Goal: Communication & Community: Answer question/provide support

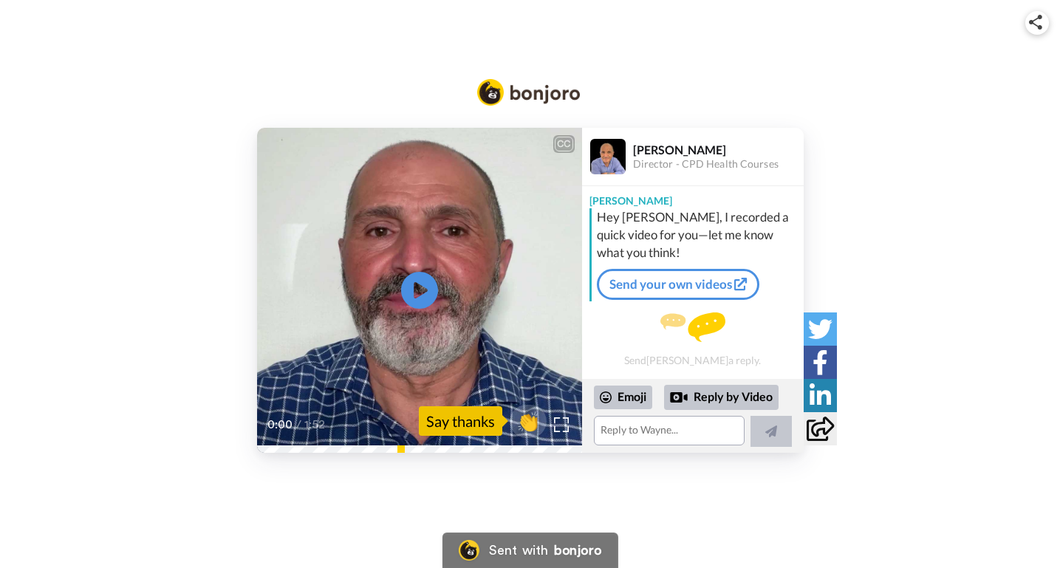
click at [431, 348] on video at bounding box center [419, 290] width 325 height 325
click at [461, 332] on video at bounding box center [419, 290] width 325 height 325
click at [392, 384] on span "Over the next couple of weeks you'll receive some important documents and infor…" at bounding box center [418, 396] width 275 height 32
click at [428, 257] on icon "Play/Pause" at bounding box center [419, 291] width 39 height 70
click at [453, 332] on video at bounding box center [419, 290] width 325 height 325
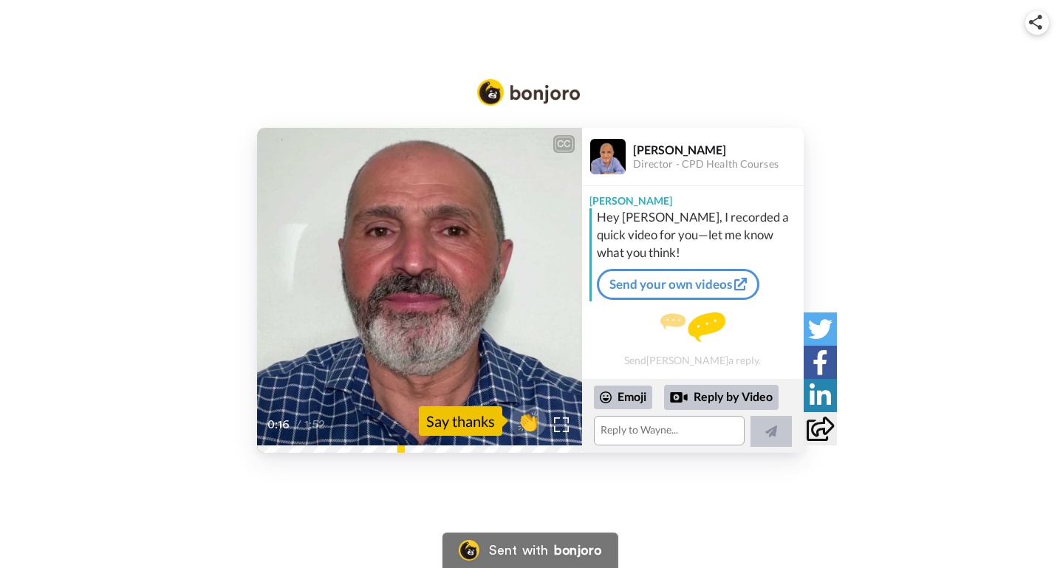
drag, startPoint x: 305, startPoint y: 444, endPoint x: 238, endPoint y: 440, distance: 67.3
click at [238, 440] on div "CC Play/Pause This is the actual consent form that I use in my practice every d…" at bounding box center [530, 290] width 1060 height 325
click at [259, 452] on div "CC Play/Pause This is the actual consent form that I use in my practice every d…" at bounding box center [530, 248] width 1060 height 497
click at [487, 254] on video at bounding box center [419, 290] width 325 height 325
click at [631, 431] on textarea at bounding box center [669, 431] width 151 height 30
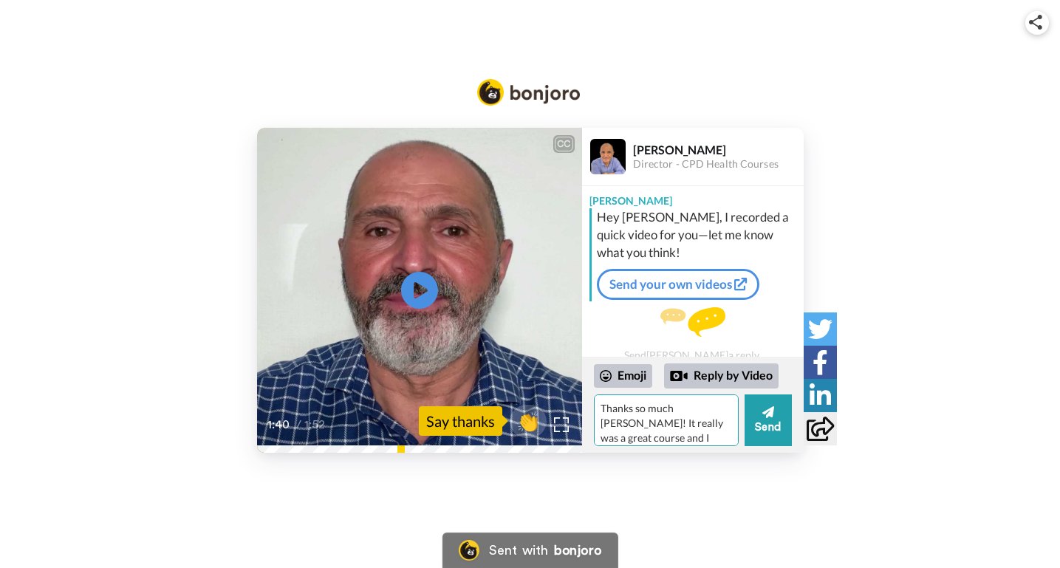
click at [670, 439] on textarea "Thanks so much [PERSON_NAME]! It really was a great course and I appreciate the…" at bounding box center [666, 420] width 145 height 52
click at [665, 436] on textarea "Thanks so much [PERSON_NAME]! It really was a great course and I appreciate the…" at bounding box center [666, 420] width 145 height 52
type textarea "Thanks so much [PERSON_NAME]! It really was a great course and I appreciate the…"
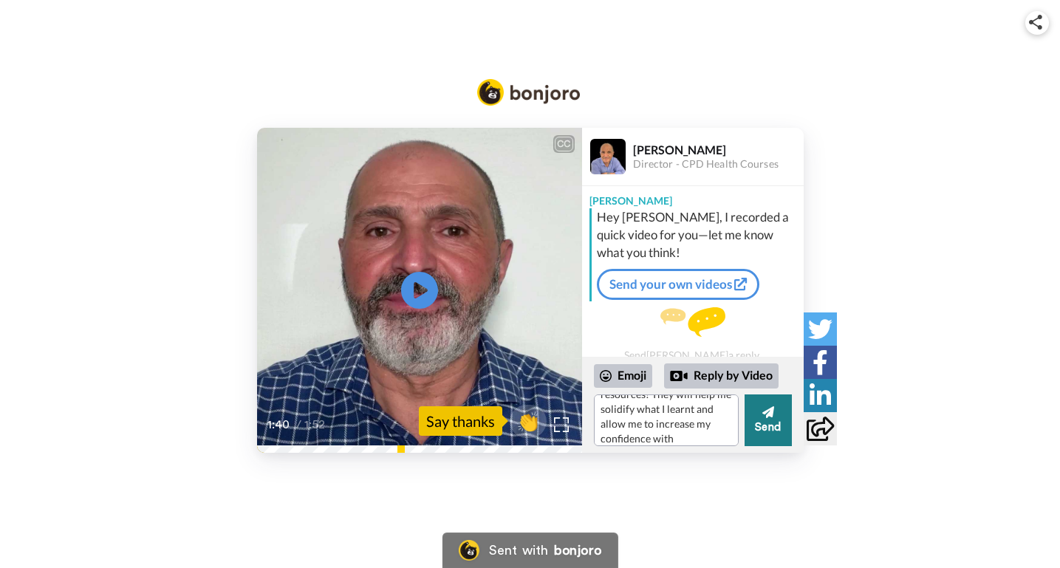
click at [759, 433] on button "Send" at bounding box center [767, 420] width 47 height 52
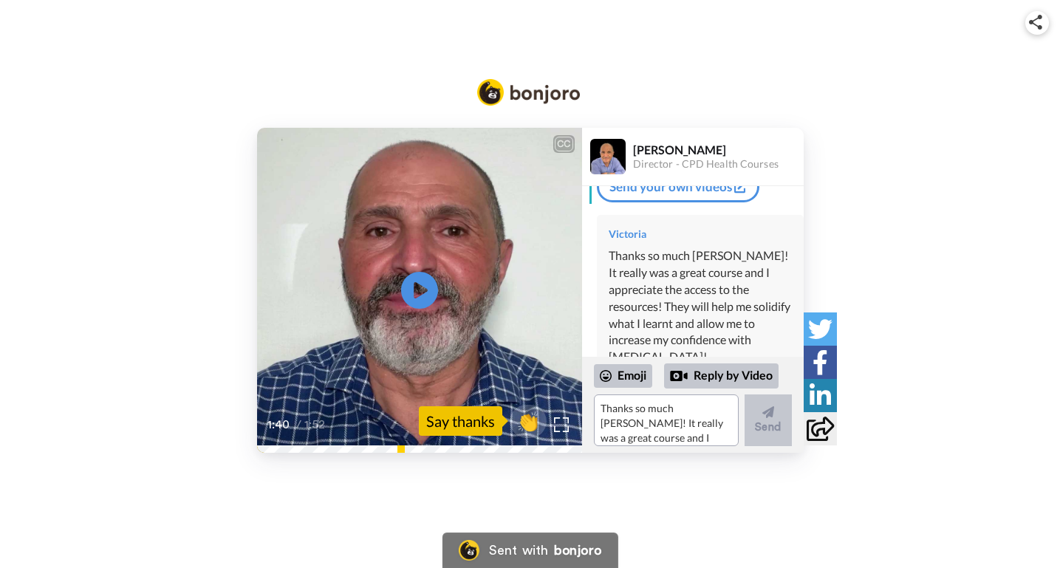
scroll to position [0, 0]
